Goal: Task Accomplishment & Management: Manage account settings

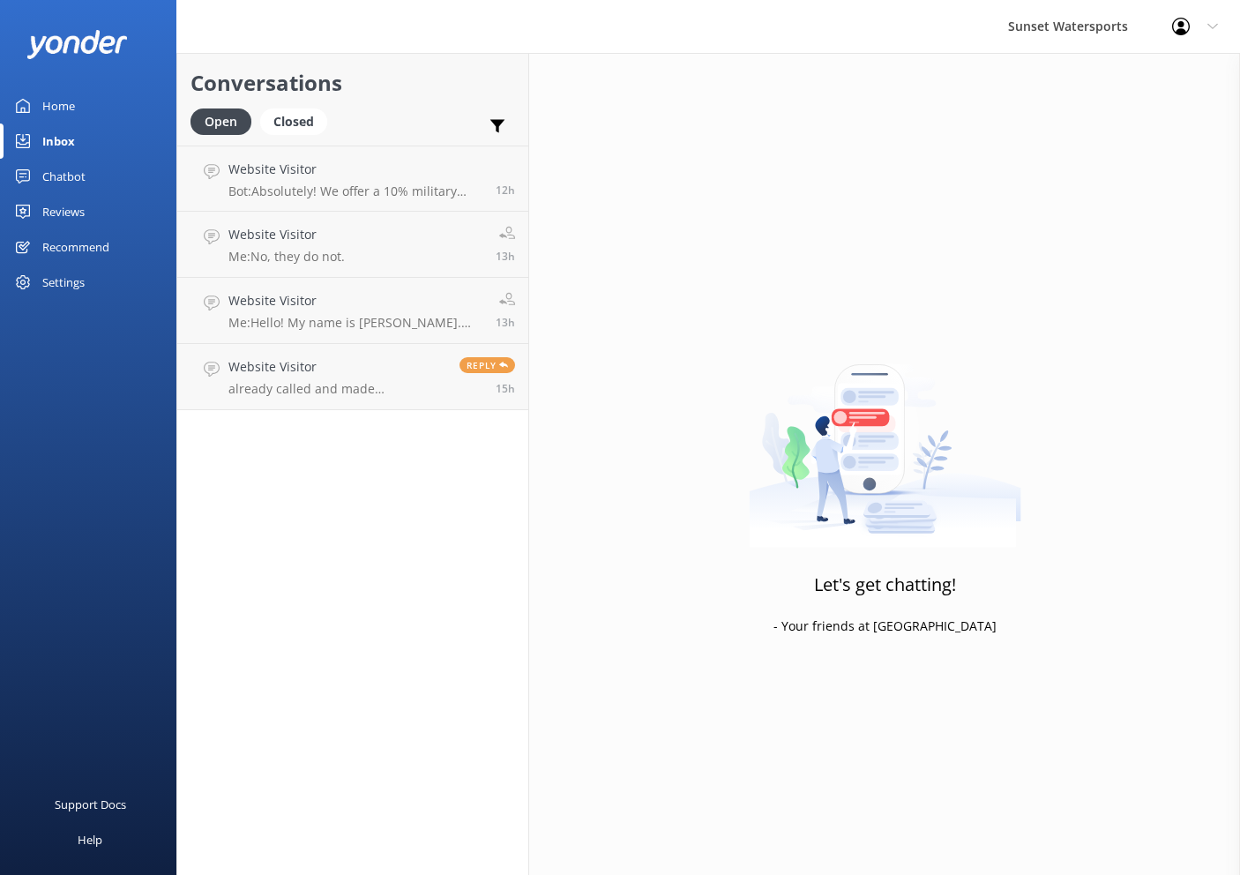
click at [709, 176] on div "Let's get chatting! - Your friends at [GEOGRAPHIC_DATA]" at bounding box center [884, 490] width 711 height 875
